Goal: Find specific page/section: Find specific page/section

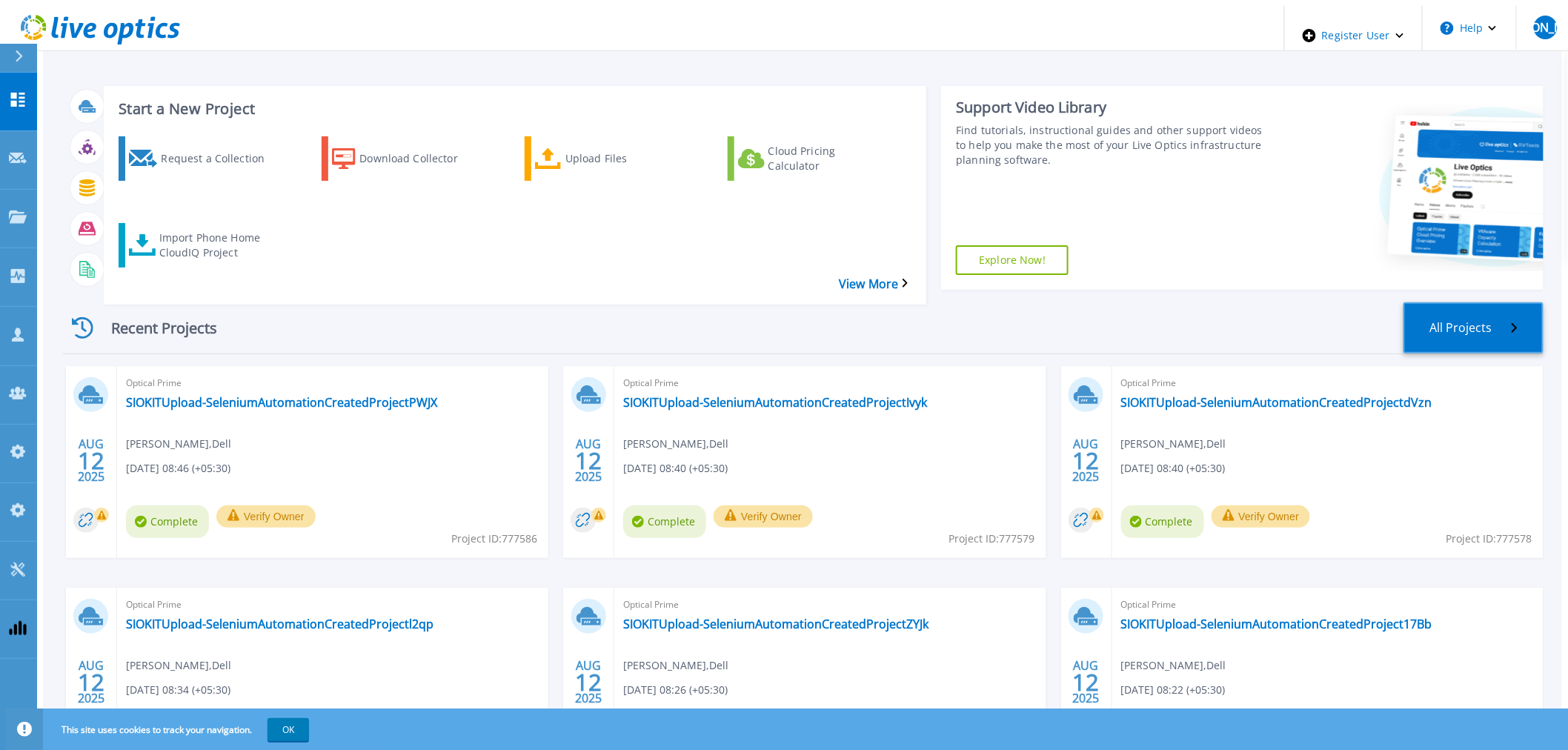
click at [1513, 306] on link "All Projects" at bounding box center [1474, 328] width 140 height 51
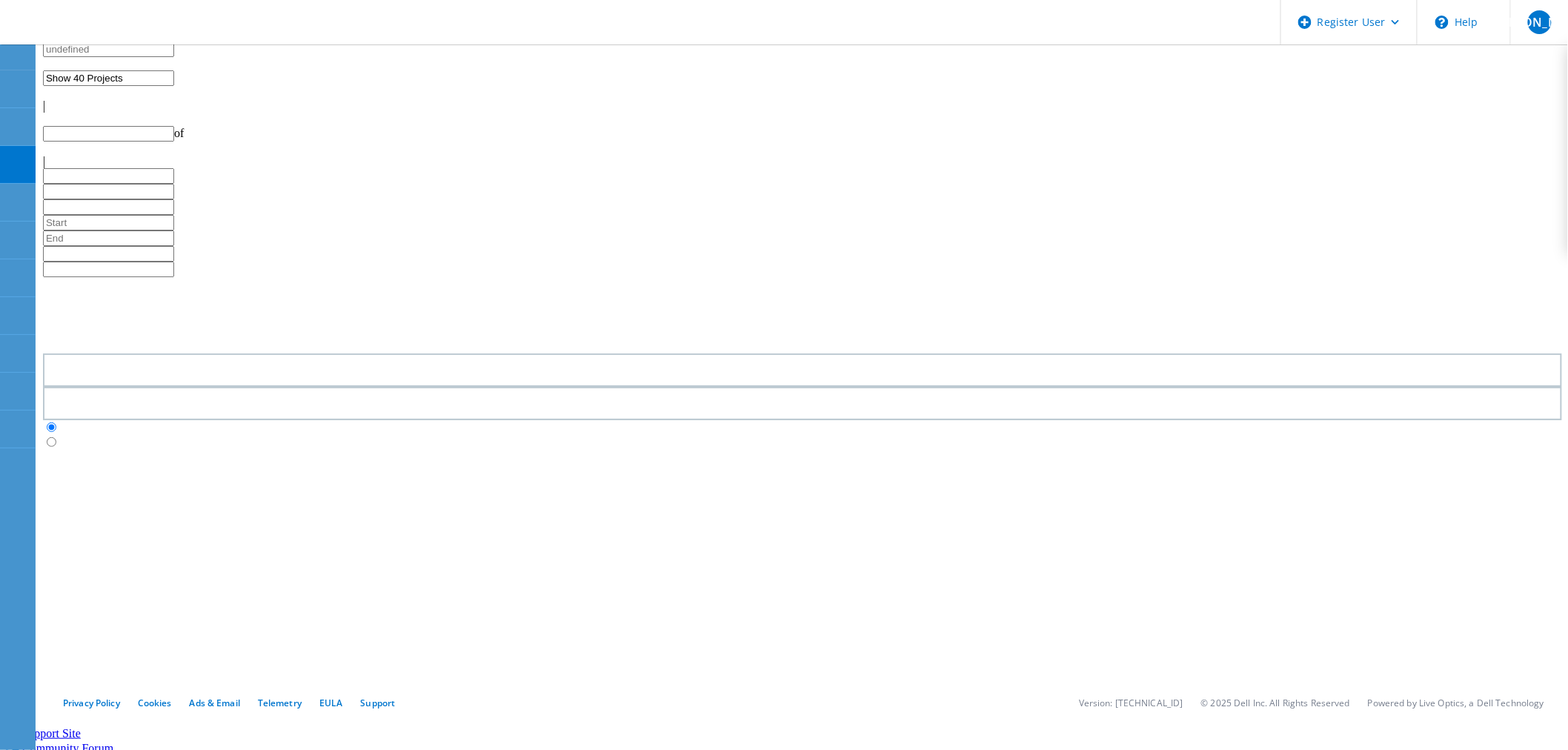
type input "1"
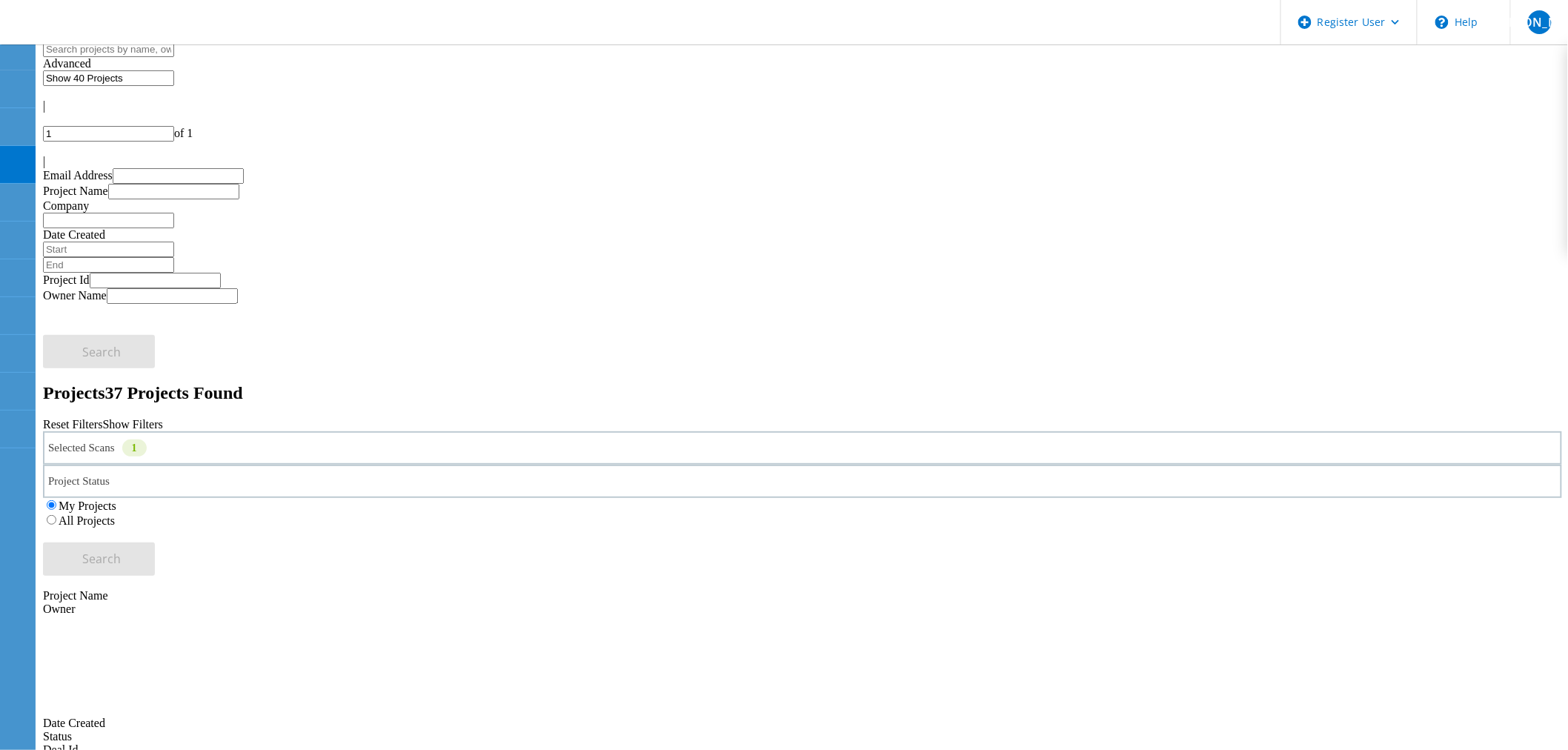
click at [266, 431] on div "Selected Scans 1" at bounding box center [802, 447] width 1519 height 33
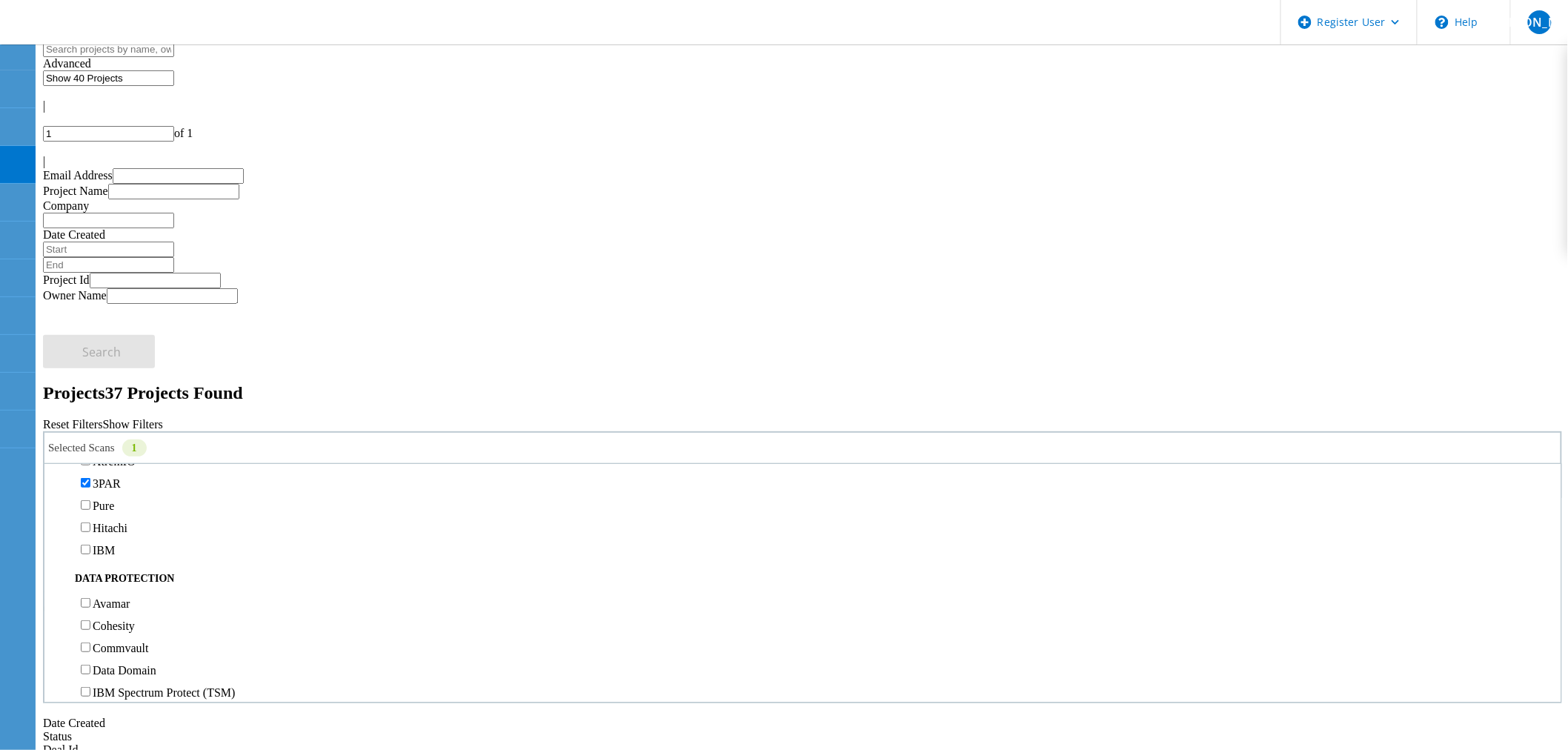
click at [119, 477] on label "3PAR" at bounding box center [106, 483] width 28 height 13
click at [90, 478] on input "3PAR" at bounding box center [86, 483] width 10 height 10
click at [114, 448] on label "VMAX4/PowerMax" at bounding box center [141, 455] width 98 height 13
click at [90, 449] on input "VMAX4/PowerMax" at bounding box center [86, 454] width 10 height 10
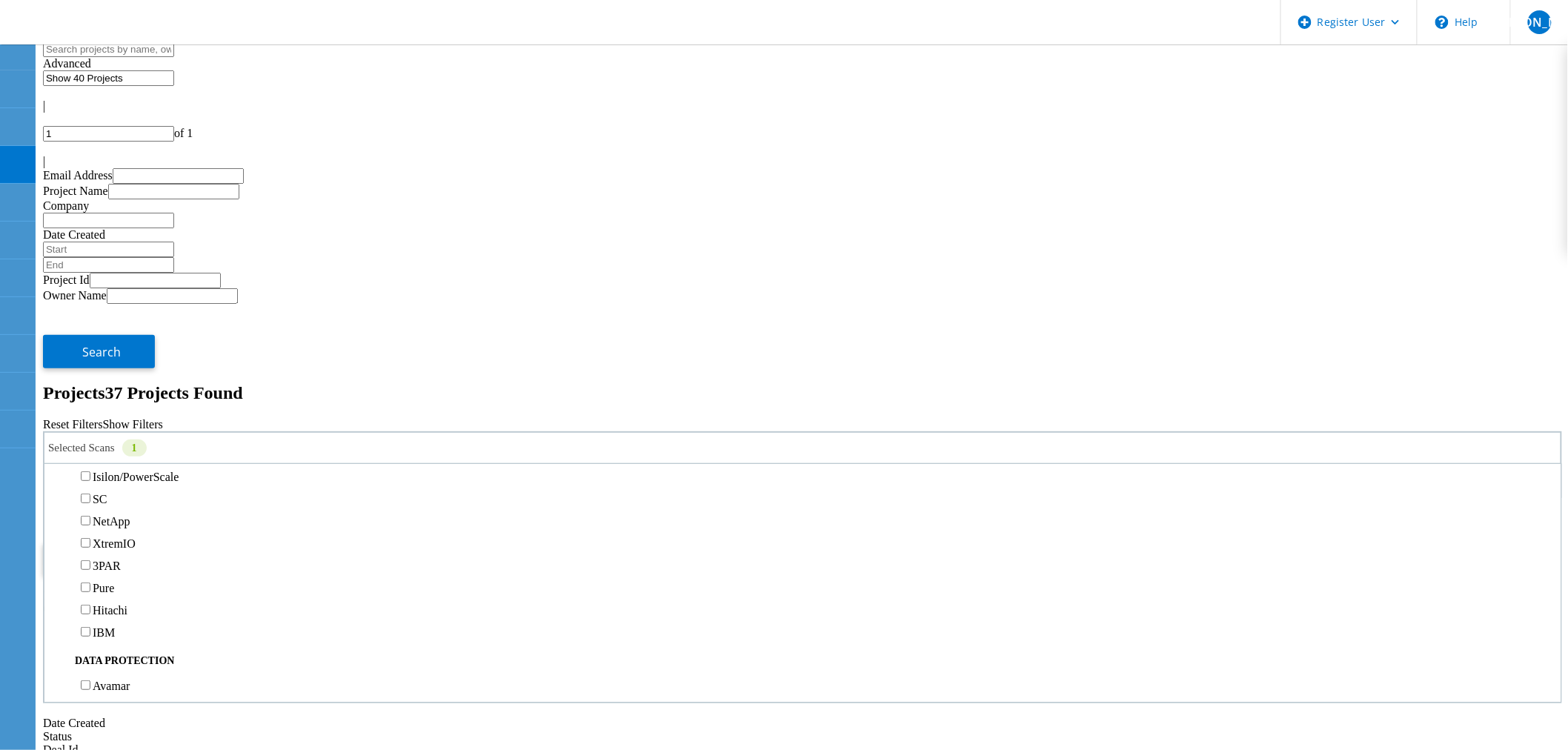
click at [115, 465] on div "Isilon/PowerScale" at bounding box center [802, 476] width 1501 height 23
click at [114, 448] on label "VMAX4/PowerMax" at bounding box center [141, 455] width 98 height 13
click at [90, 449] on input "VMAX4/PowerMax" at bounding box center [86, 454] width 10 height 10
click at [114, 471] on label "Isilon/PowerScale" at bounding box center [135, 477] width 86 height 13
click at [90, 471] on input "Isilon/PowerScale" at bounding box center [86, 475] width 10 height 10
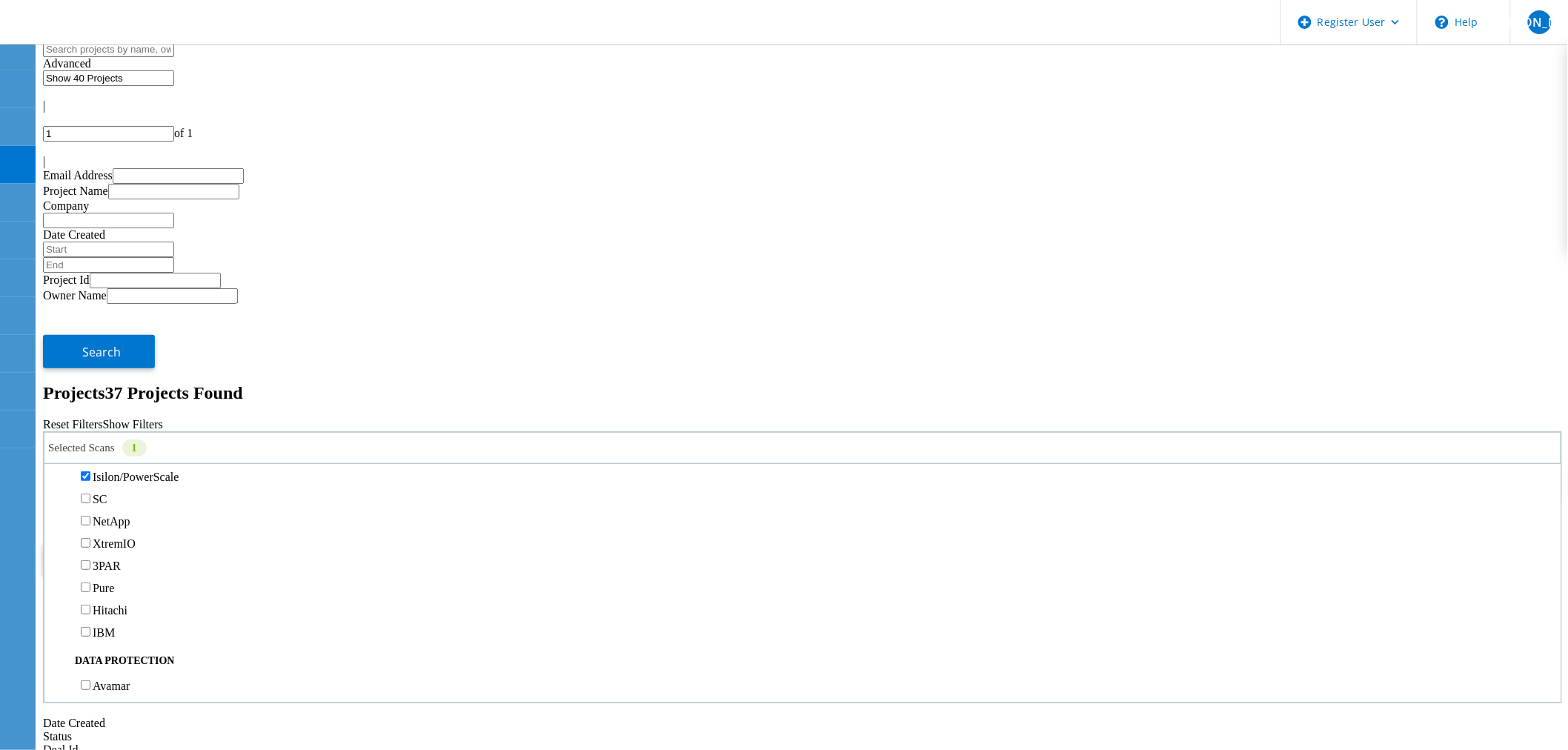
click at [155, 542] on button "Search" at bounding box center [99, 558] width 112 height 33
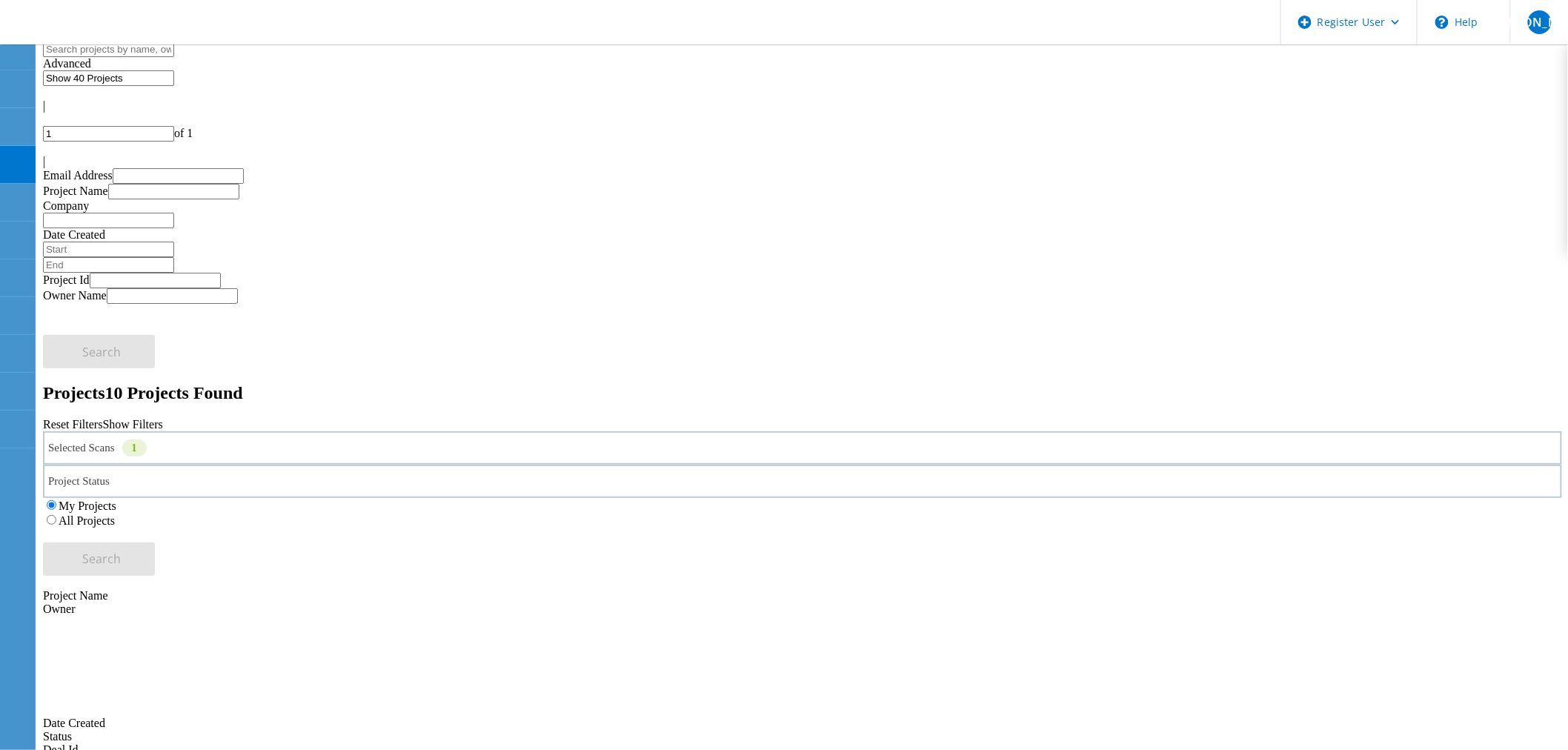
click at [352, 431] on div "Selected Scans 1" at bounding box center [802, 447] width 1519 height 33
click at [354, 431] on div "Selected Scans 1" at bounding box center [802, 447] width 1519 height 33
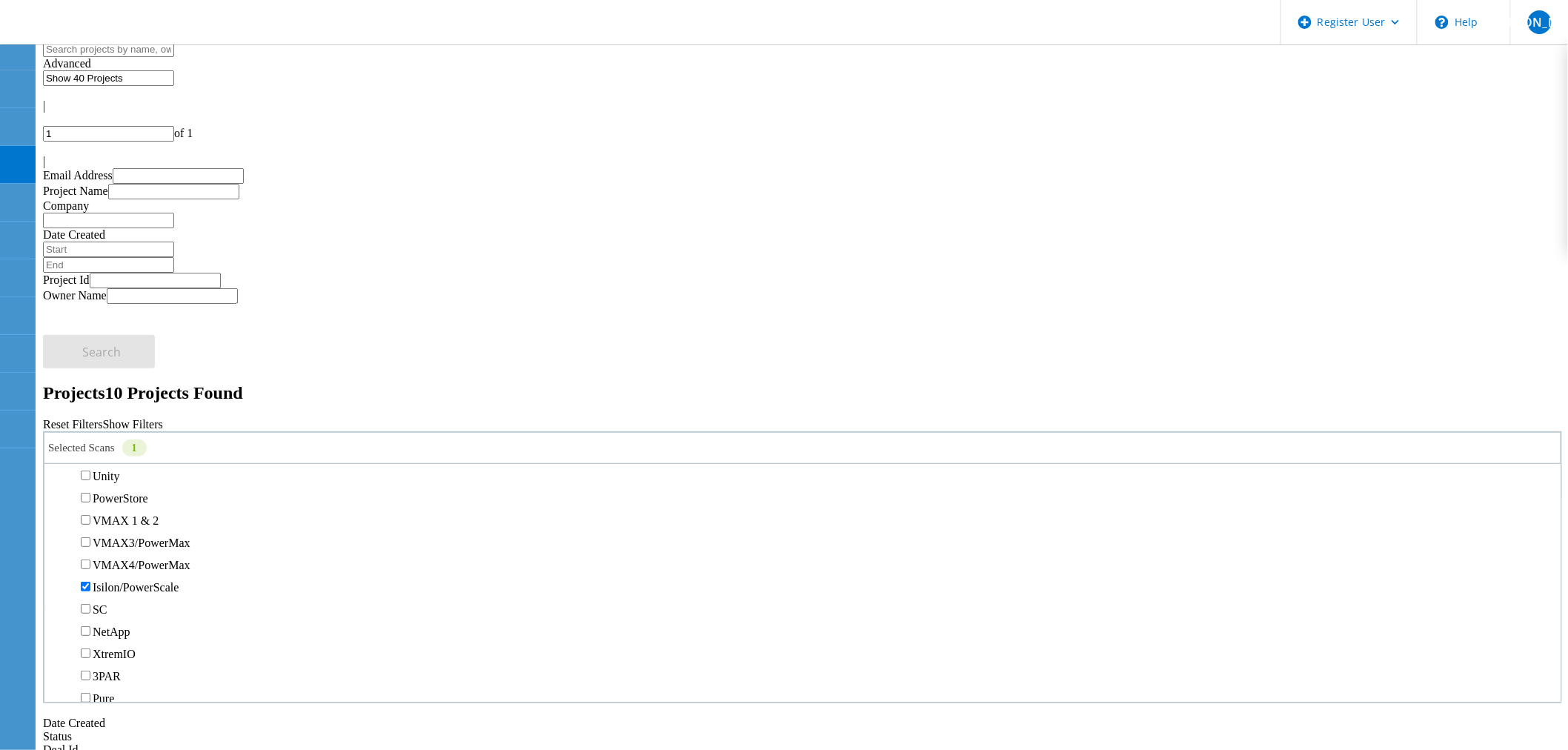
scroll to position [329, 0]
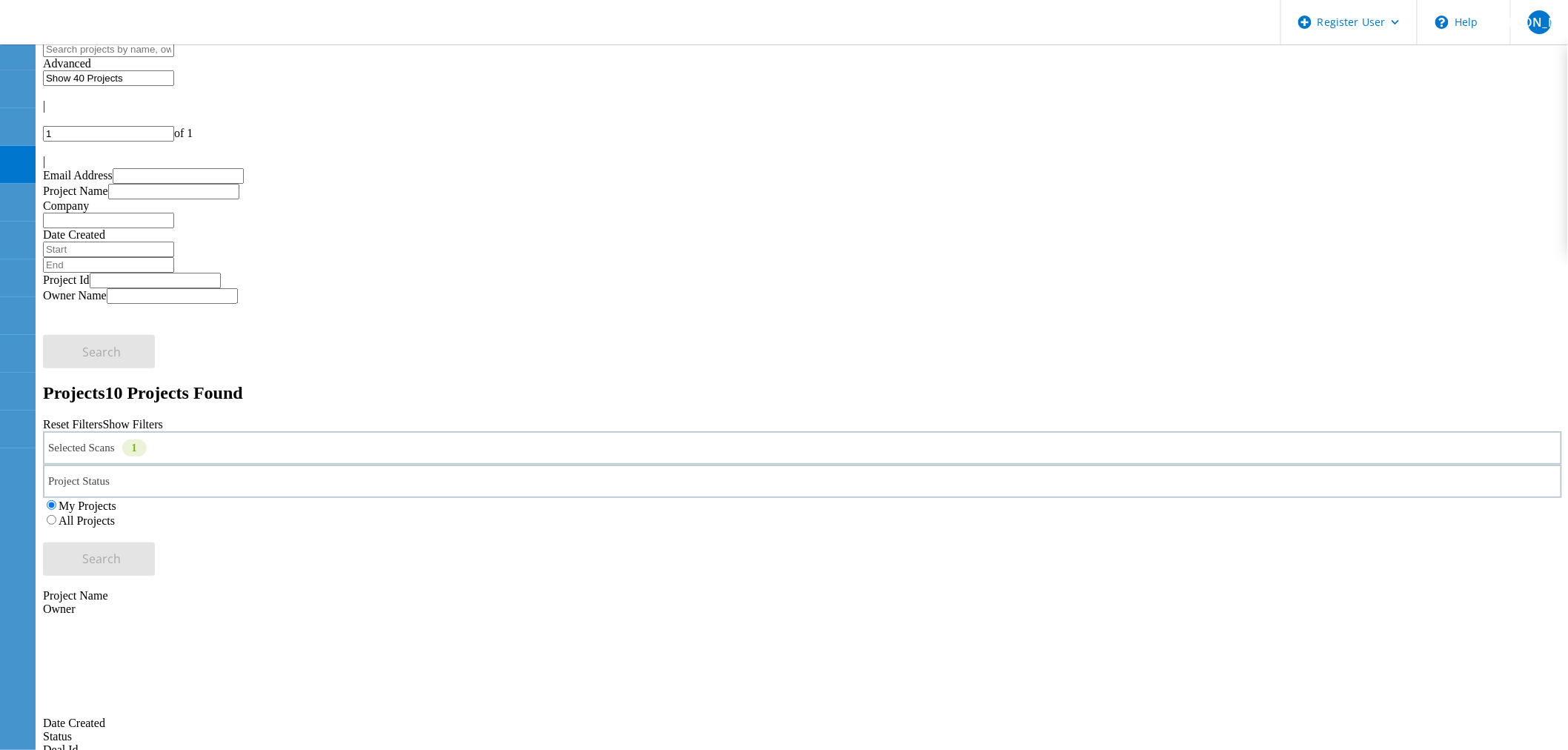
click at [487, 383] on div "Projects 10 Projects Found" at bounding box center [802, 393] width 1519 height 20
click at [14, 323] on icon at bounding box center [17, 316] width 18 height 14
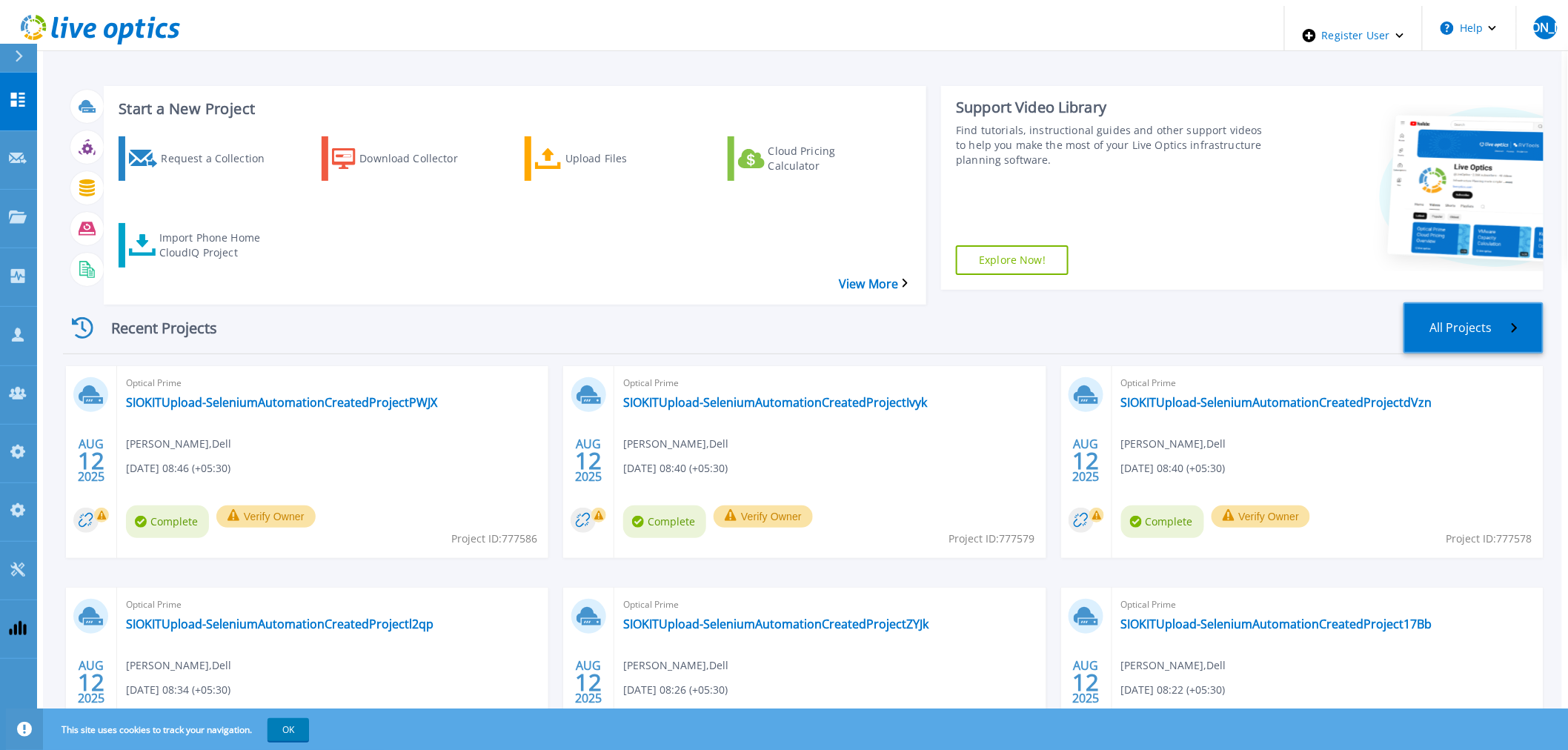
click at [1488, 303] on link "All Projects" at bounding box center [1474, 328] width 140 height 51
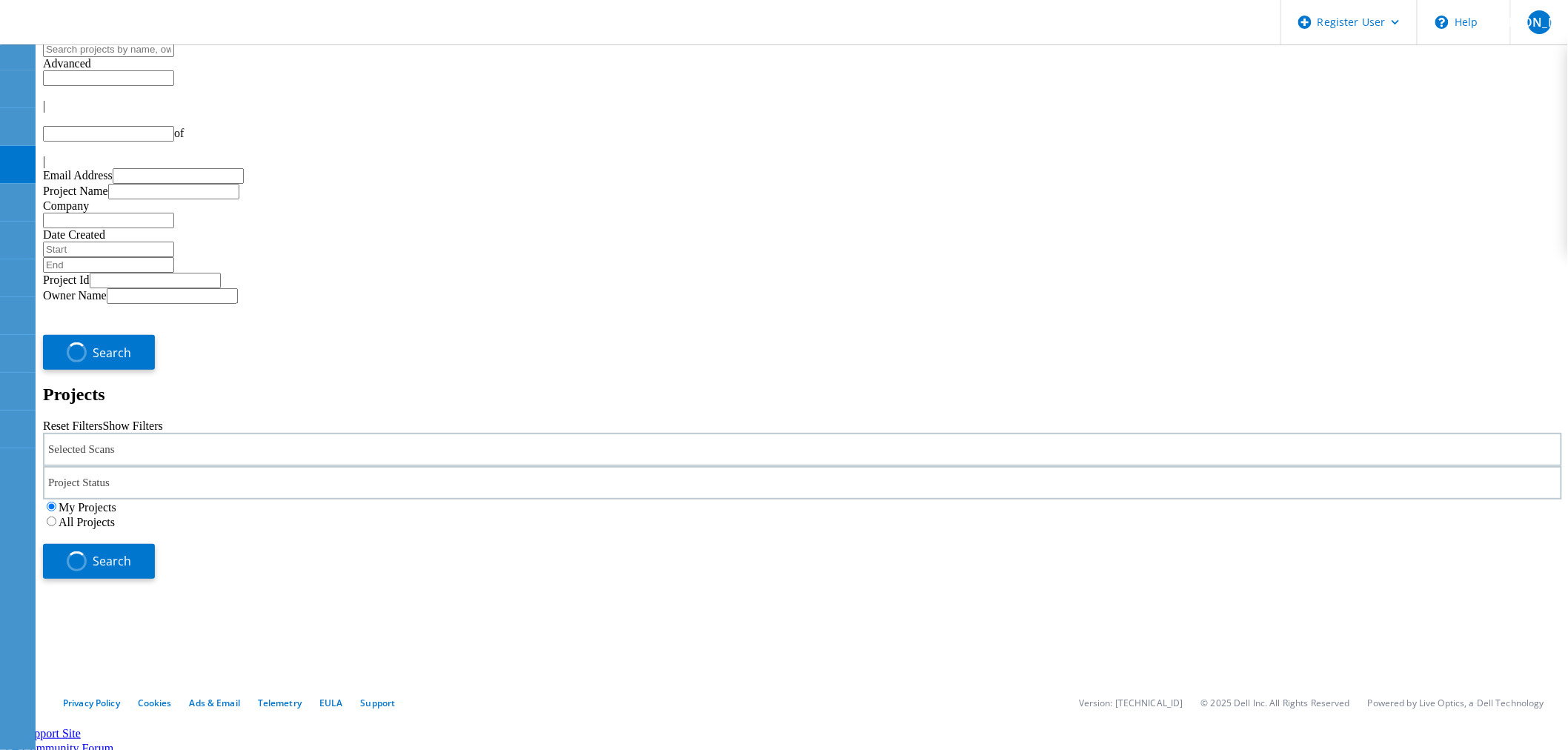
type input "1"
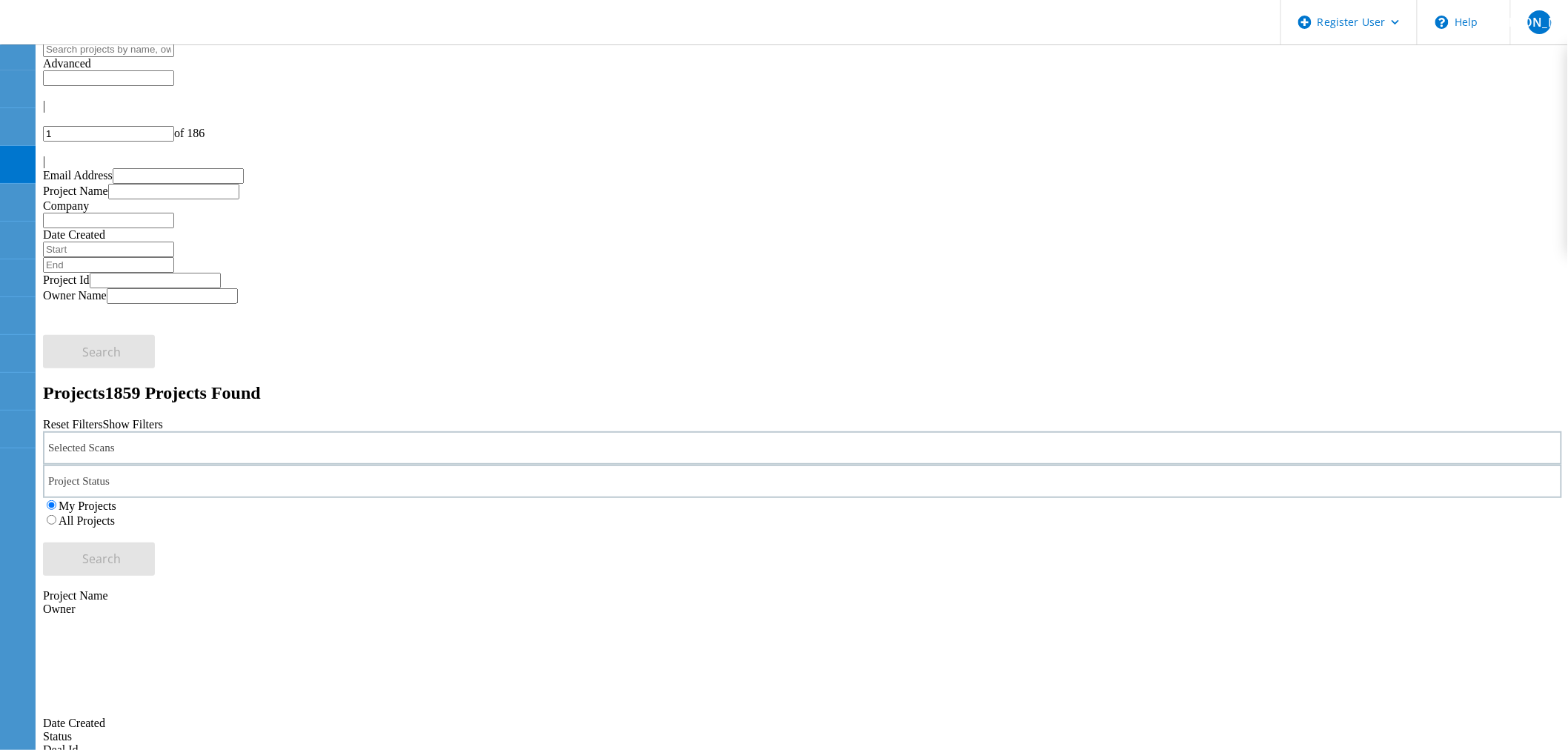
click at [267, 431] on div "Selected Scans" at bounding box center [802, 447] width 1519 height 33
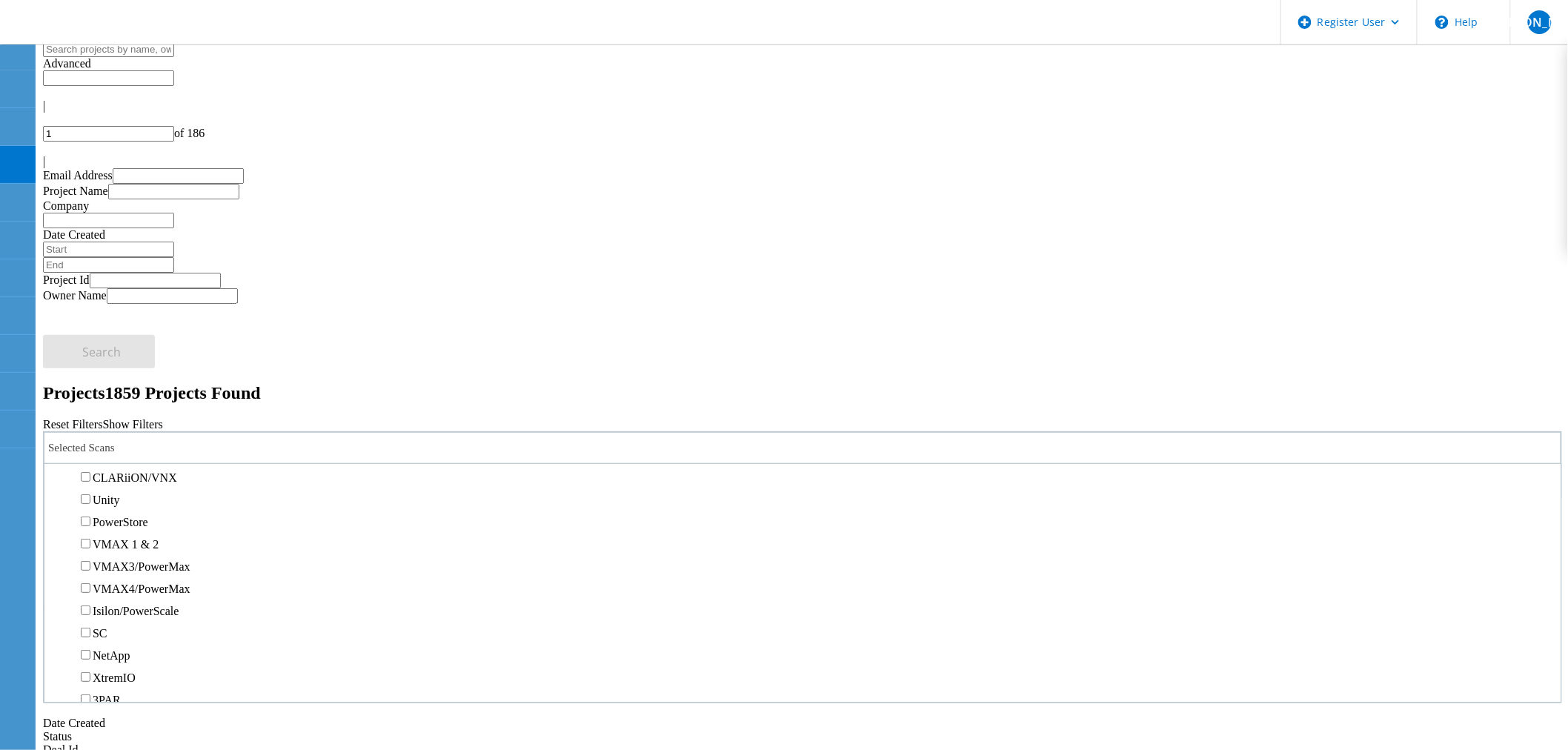
scroll to position [82, 0]
click at [134, 515] on label "RVTools" at bounding box center [113, 521] width 41 height 13
click at [90, 516] on input "RVTools" at bounding box center [86, 520] width 10 height 10
click at [688, 383] on h2 "Projects 1859 Projects Found" at bounding box center [802, 393] width 1519 height 20
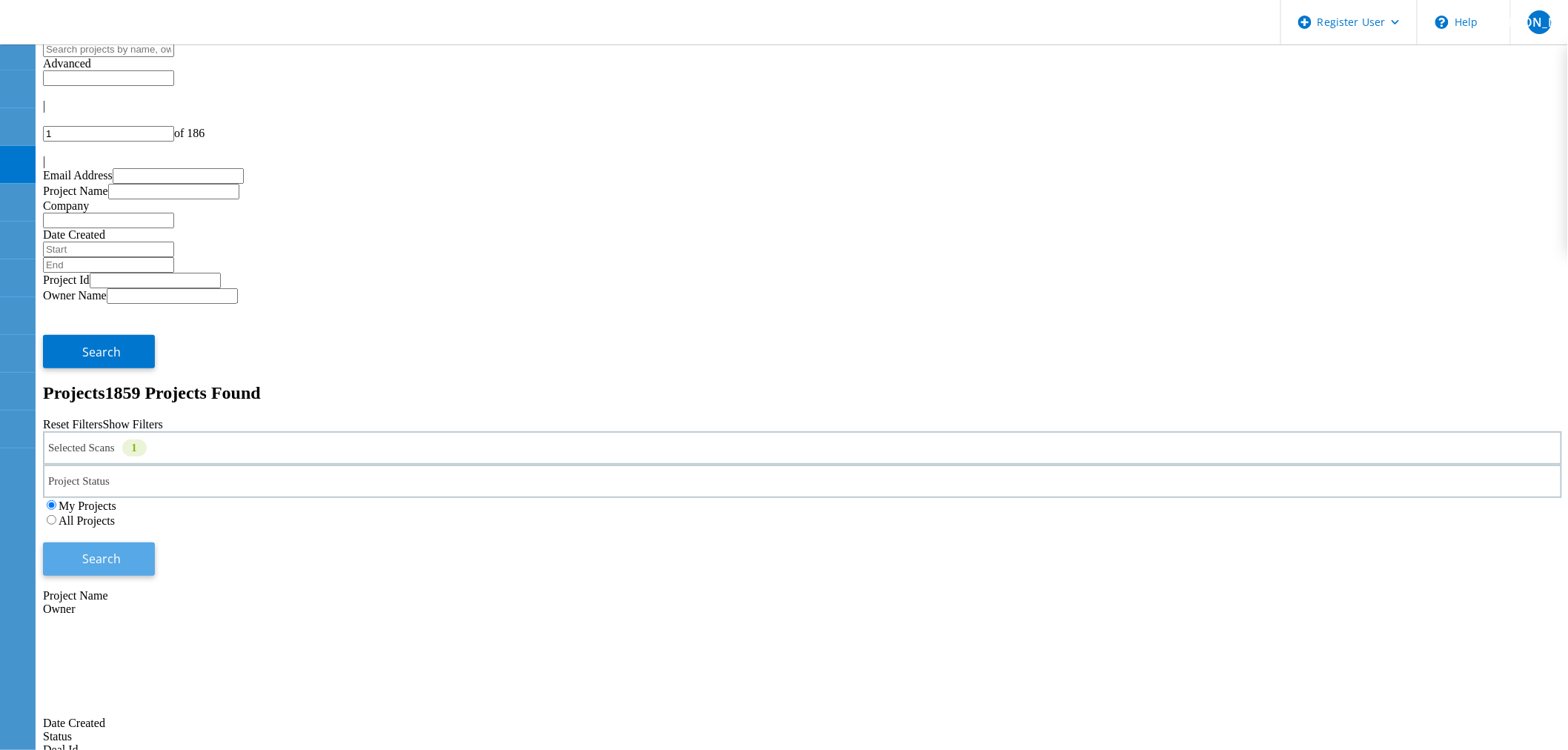
click at [155, 542] on button "Search" at bounding box center [99, 558] width 112 height 33
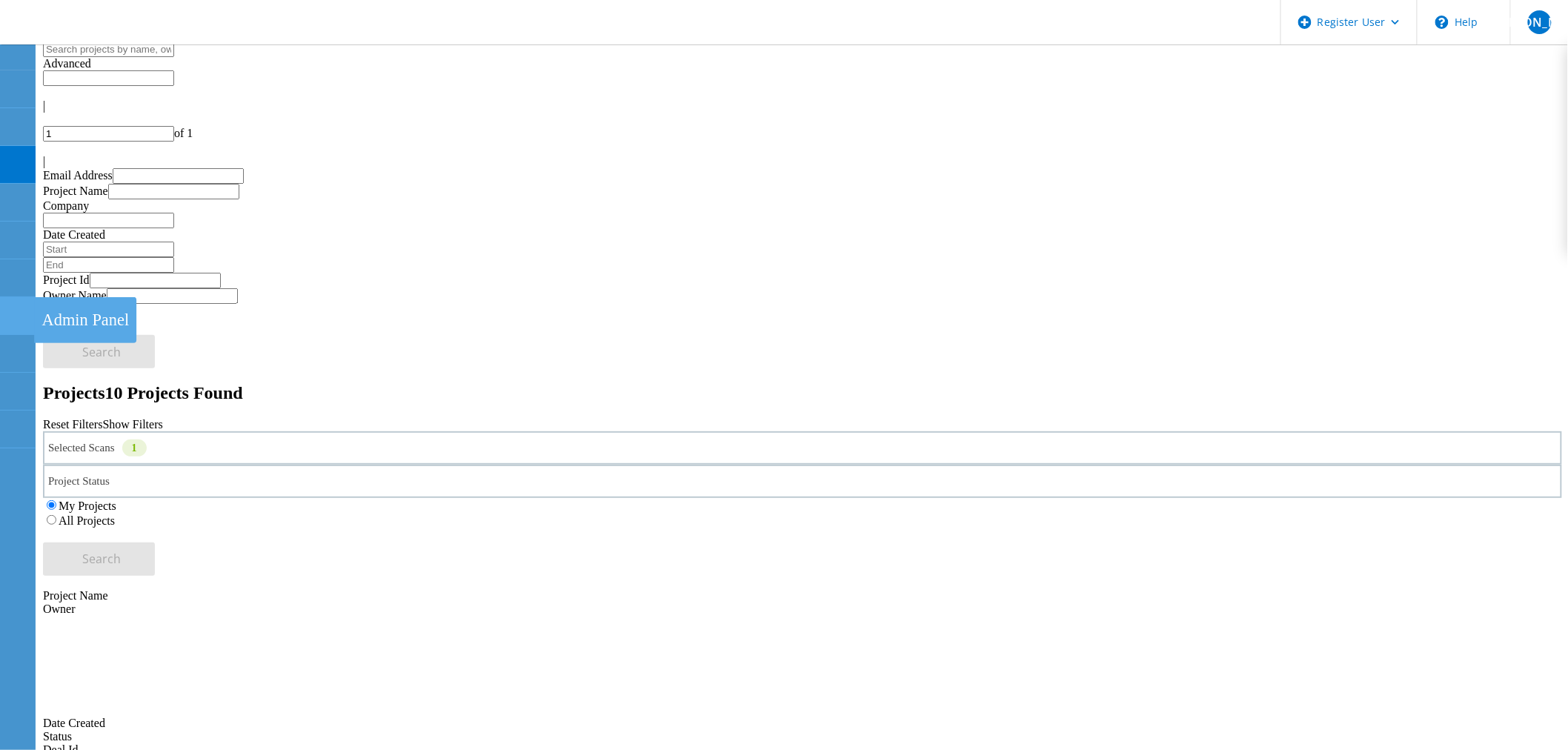
click at [15, 319] on icon at bounding box center [17, 316] width 18 height 14
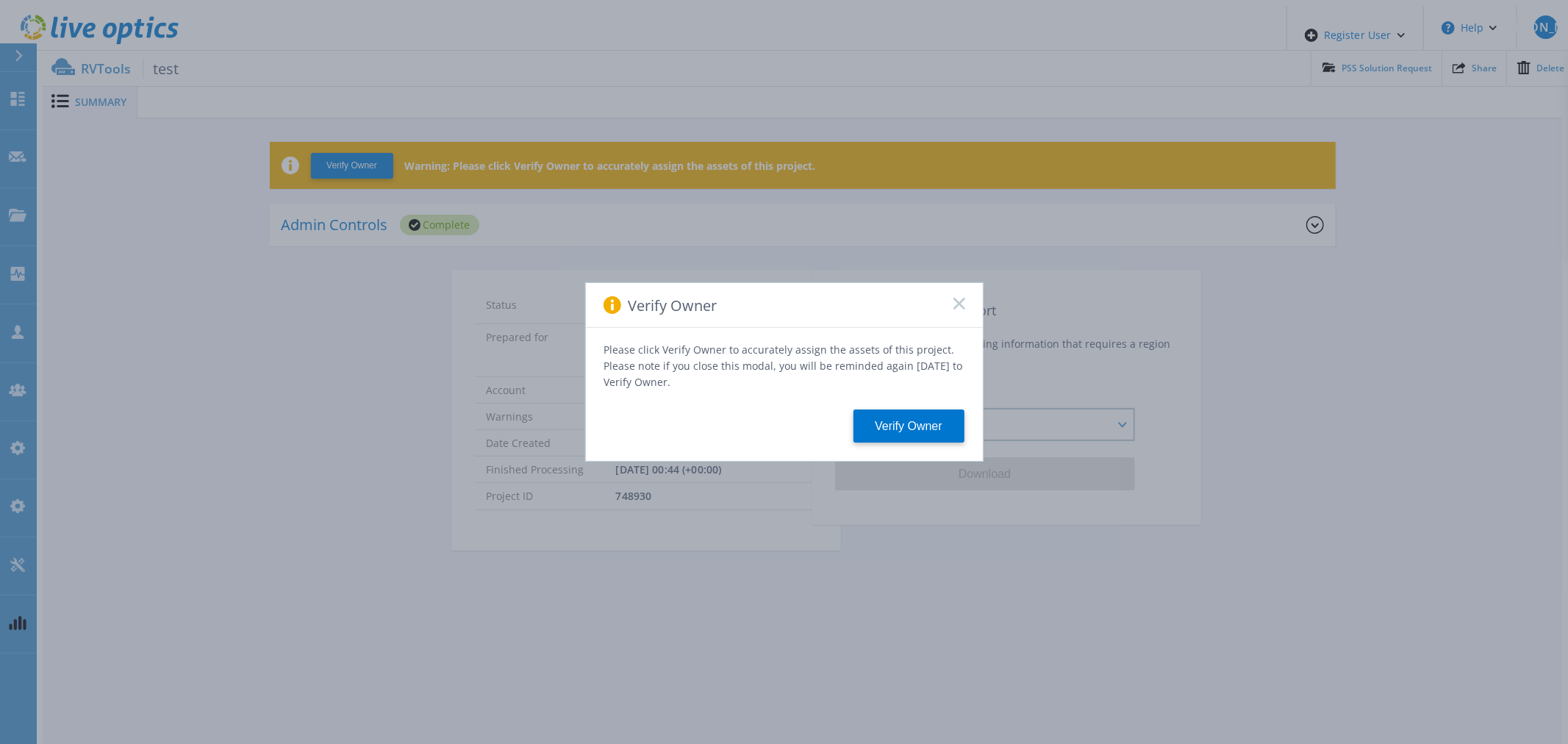
click at [957, 306] on rect at bounding box center [959, 303] width 13 height 13
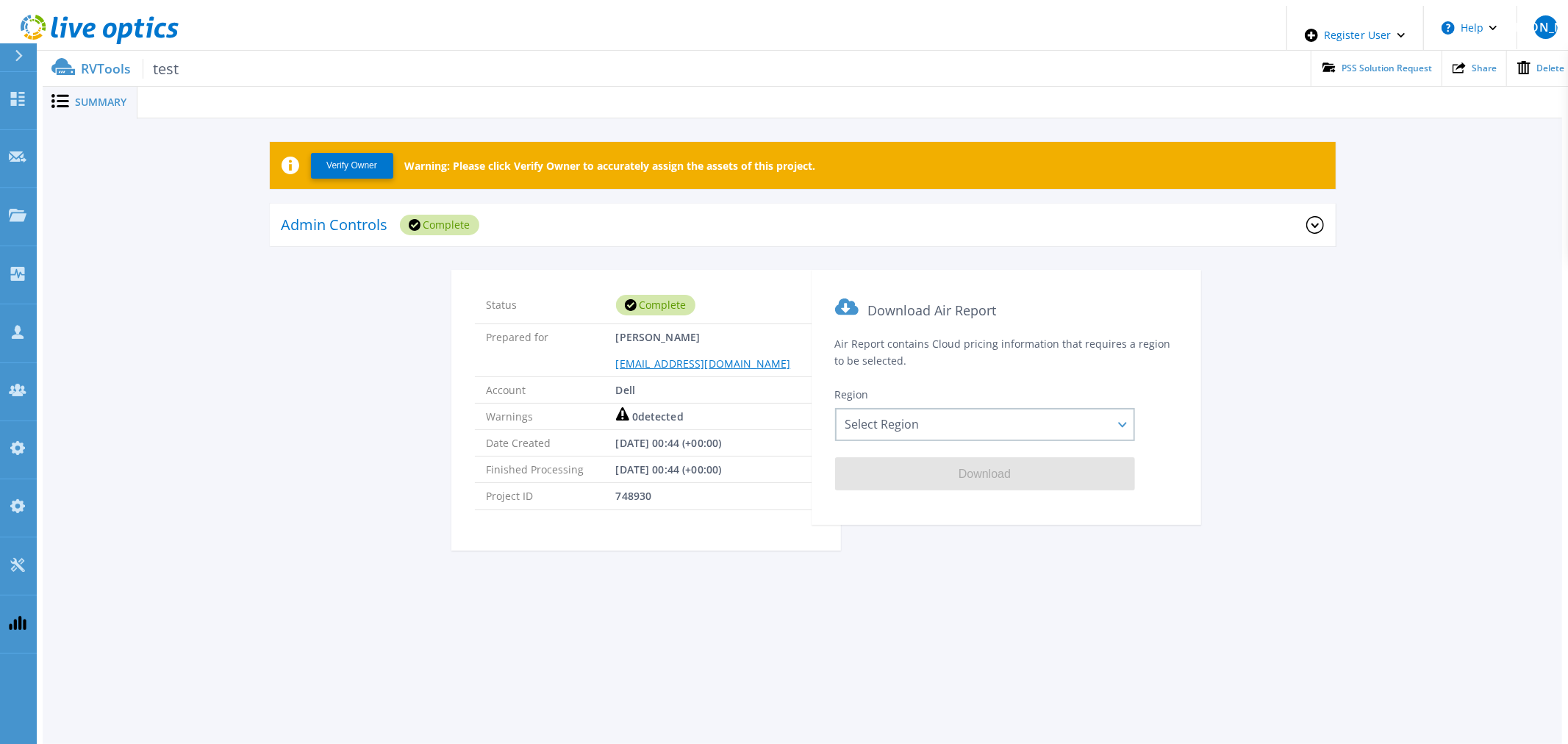
click at [529, 225] on div "Admin Controls Complete" at bounding box center [793, 225] width 1025 height 40
